Goal: Information Seeking & Learning: Learn about a topic

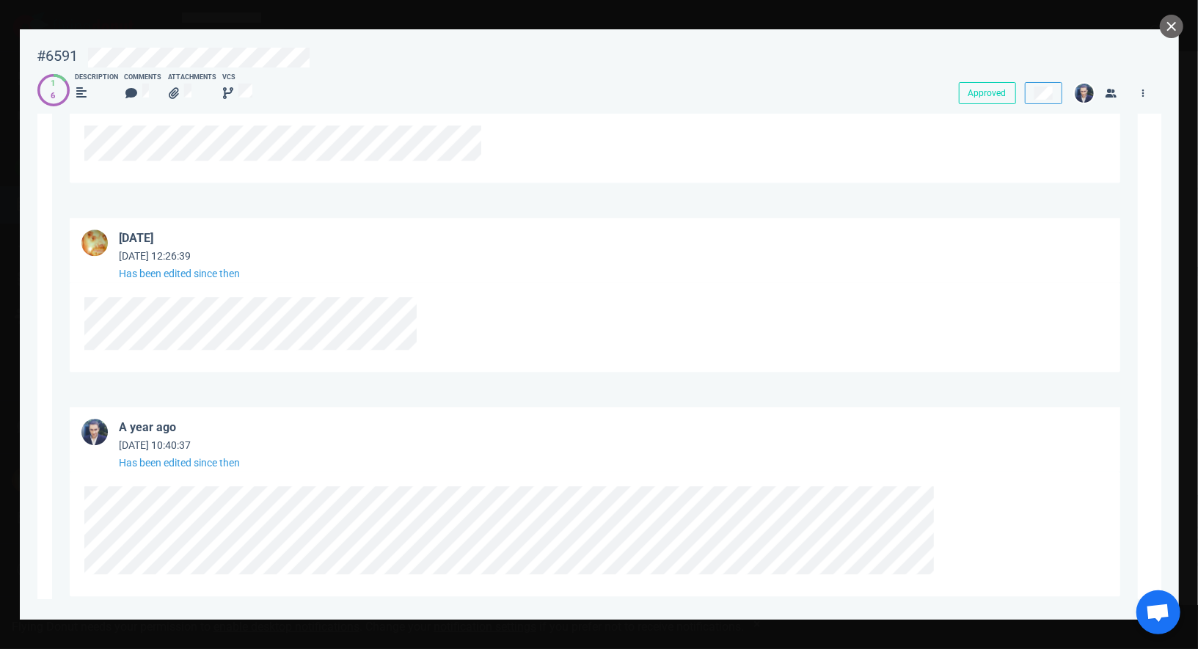
scroll to position [2451, 0]
click at [179, 97] on icon at bounding box center [174, 93] width 10 height 12
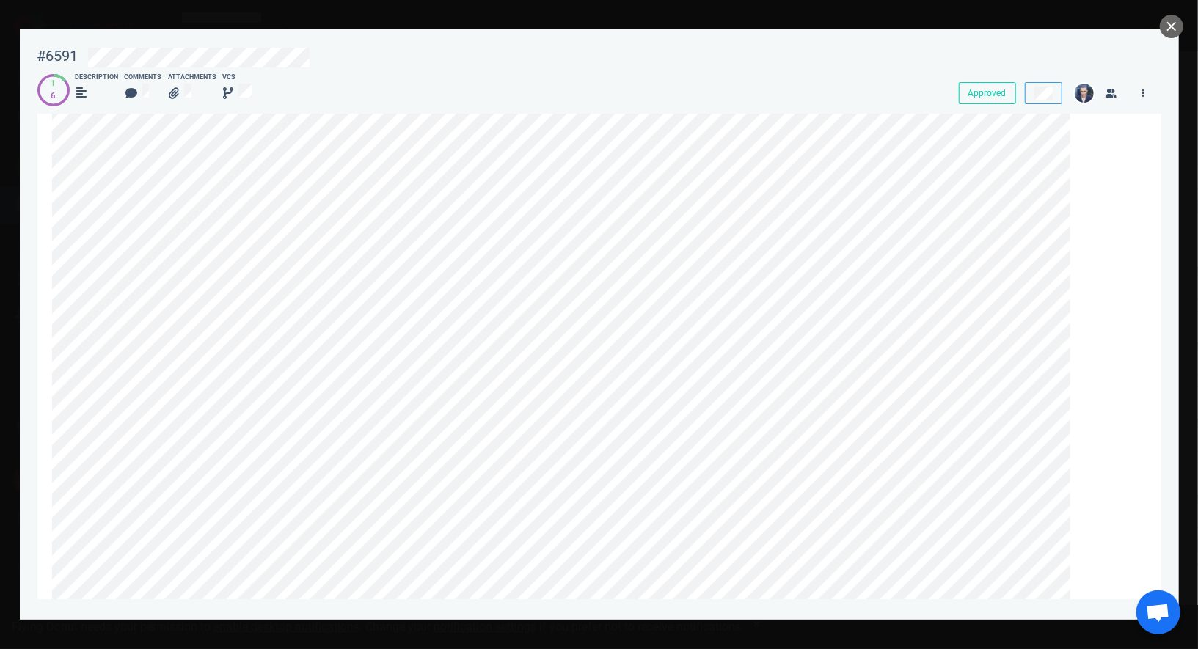
scroll to position [0, 0]
click at [189, 84] on div at bounding box center [179, 94] width 23 height 23
click at [1144, 98] on link at bounding box center [1143, 93] width 23 height 18
click at [179, 94] on icon at bounding box center [174, 93] width 10 height 12
click at [1171, 29] on button "close" at bounding box center [1171, 26] width 23 height 23
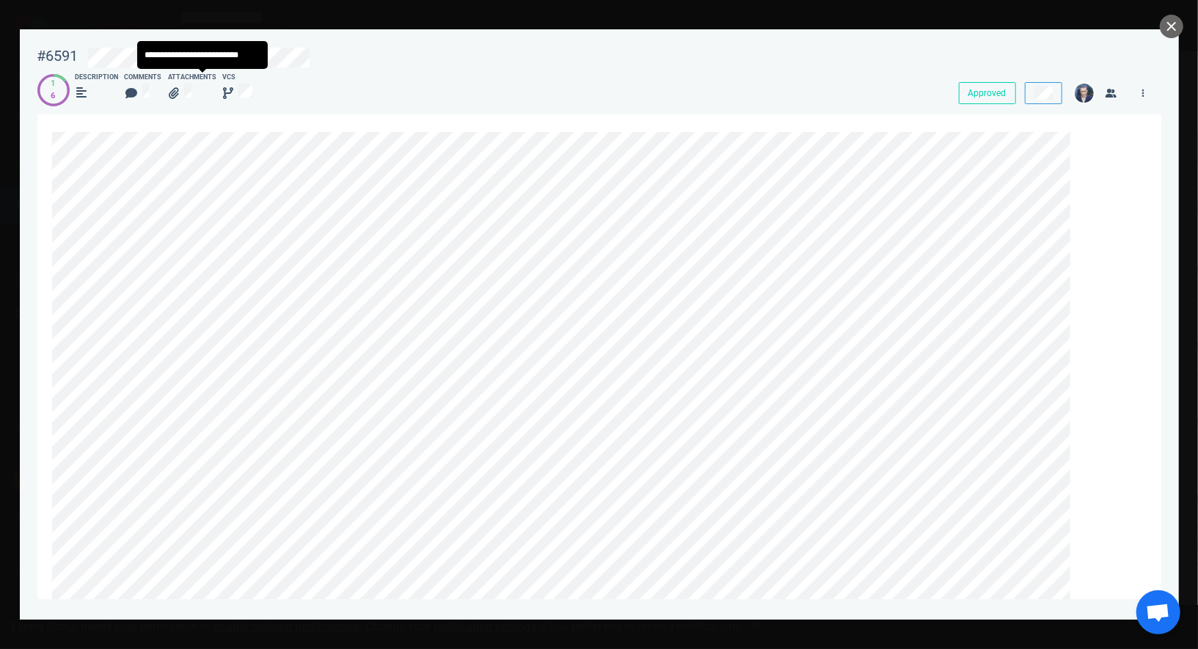
click at [187, 97] on div at bounding box center [180, 93] width 22 height 19
click at [1172, 21] on button "close" at bounding box center [1171, 26] width 23 height 23
click at [179, 95] on icon at bounding box center [174, 93] width 10 height 12
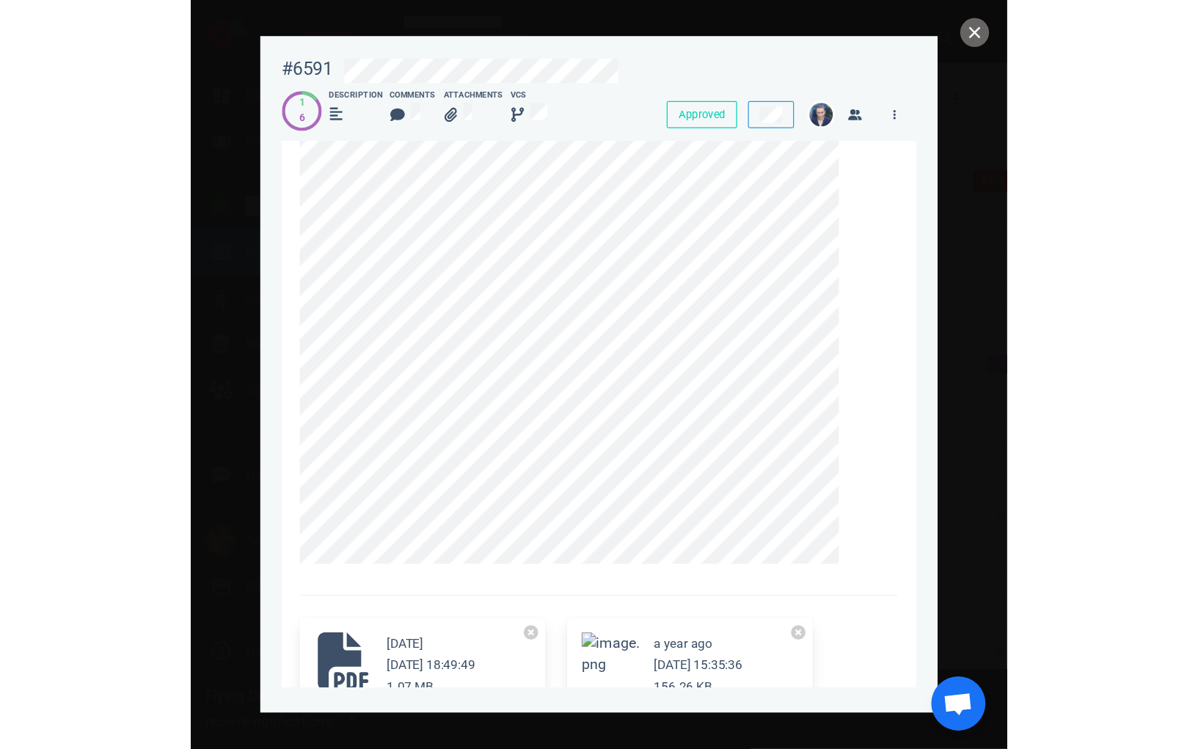
scroll to position [1605, 0]
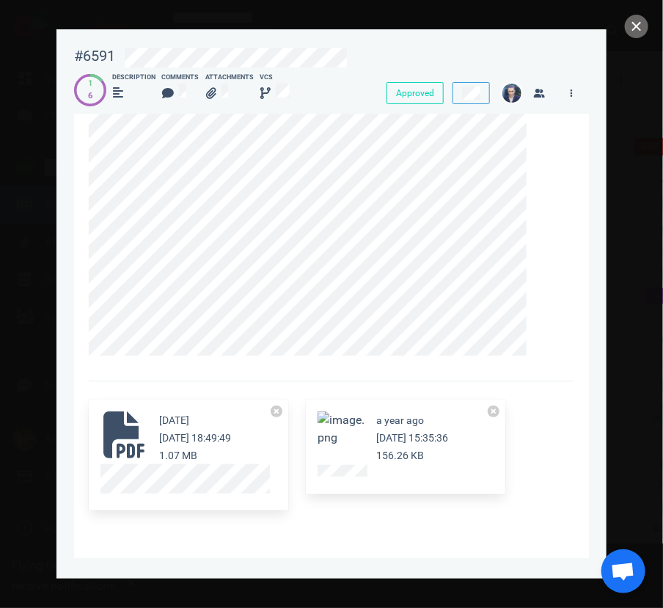
click at [120, 440] on icon at bounding box center [124, 435] width 47 height 47
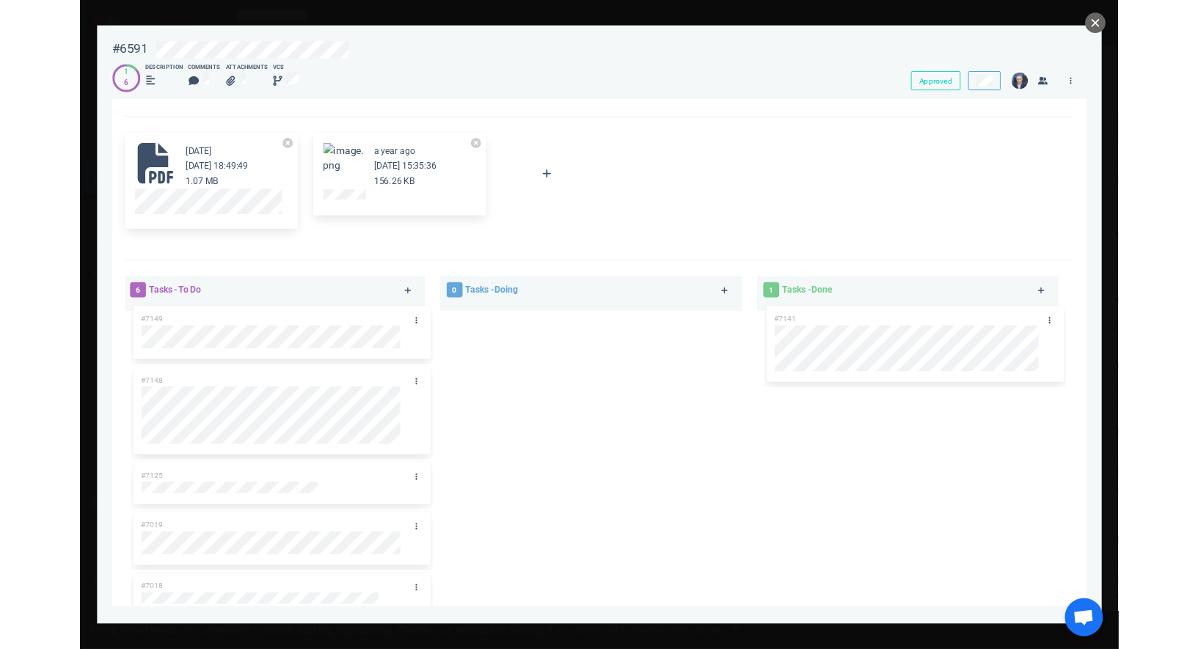
scroll to position [1377, 0]
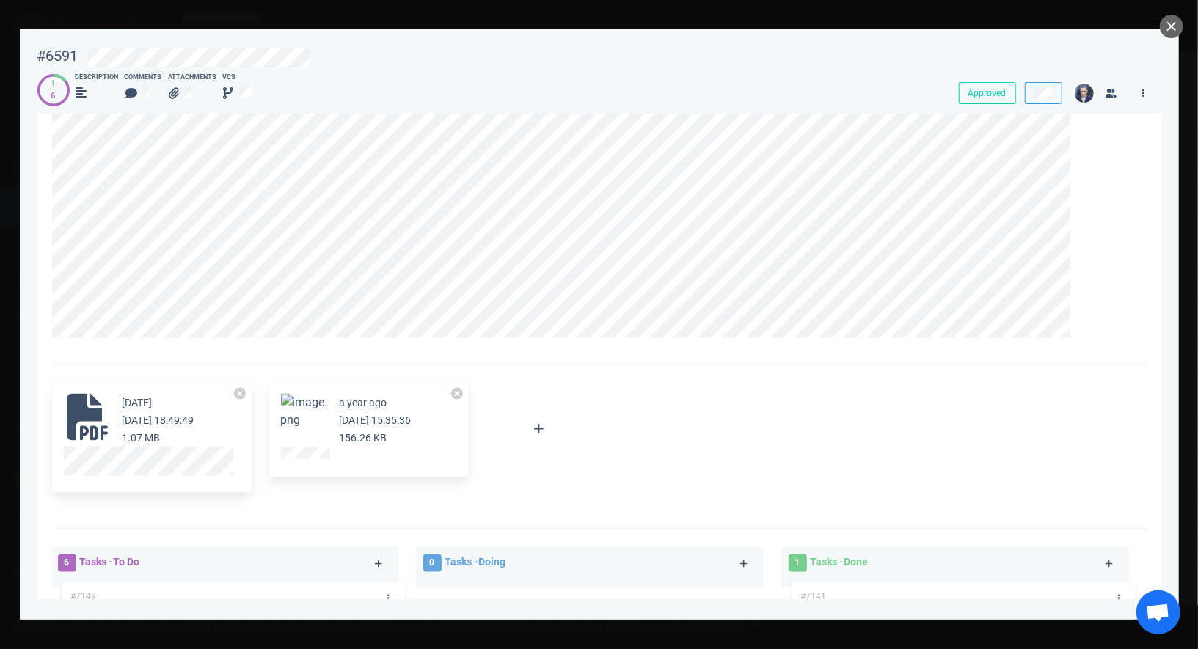
click at [300, 421] on button "Zoom image" at bounding box center [304, 411] width 47 height 35
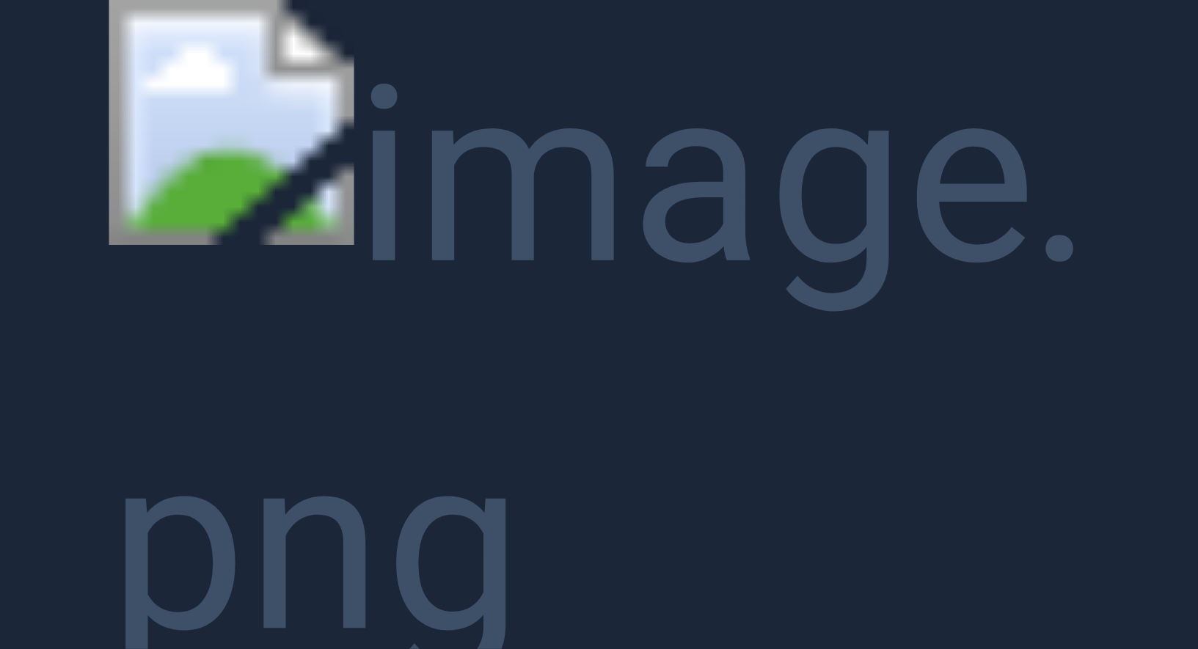
click at [56, 371] on button "Unzoom image" at bounding box center [599, 324] width 1198 height 649
